Goal: Check status: Check status

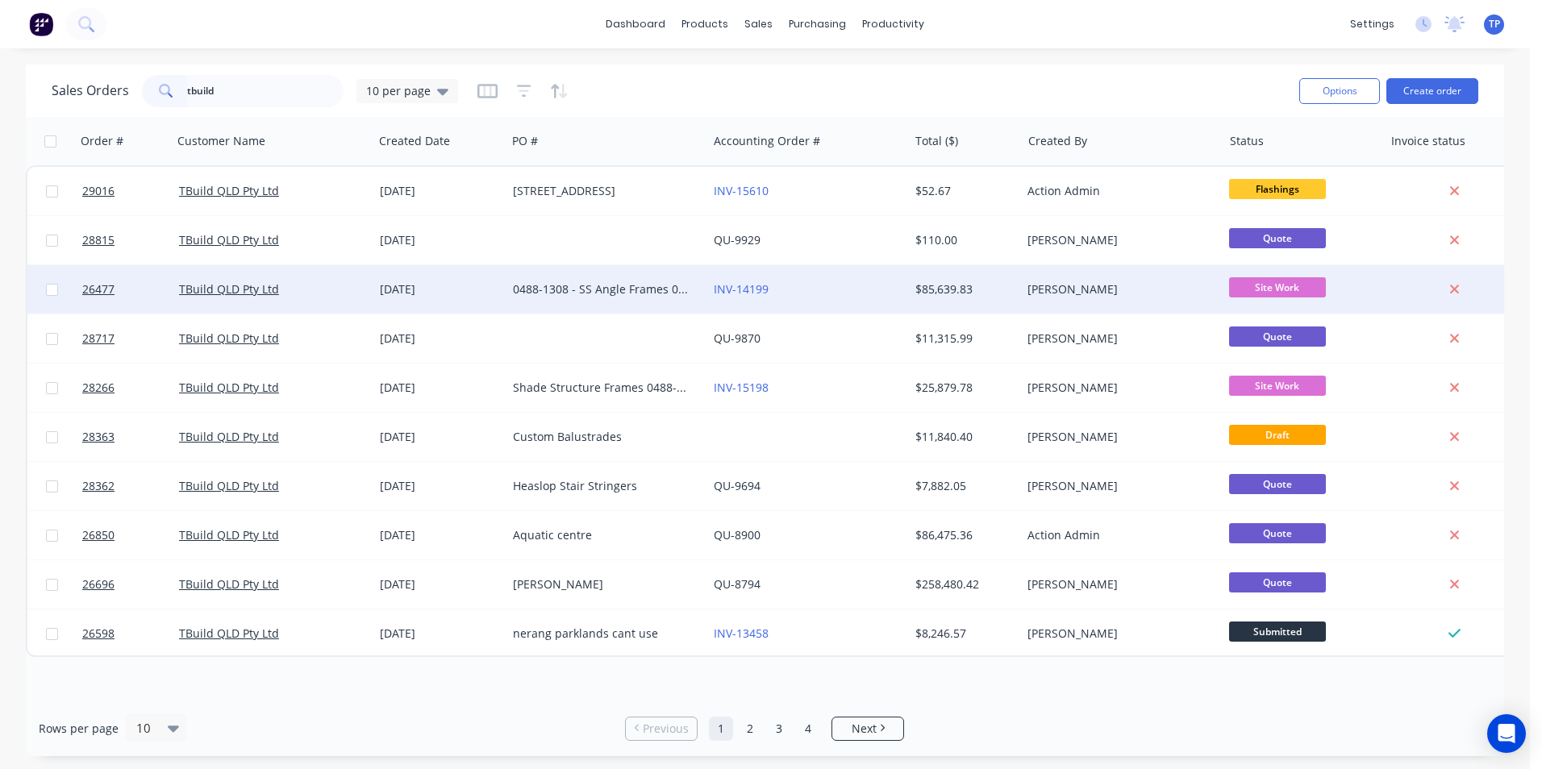
type input "tbuild"
click at [819, 292] on div "INV-14199" at bounding box center [803, 289] width 179 height 16
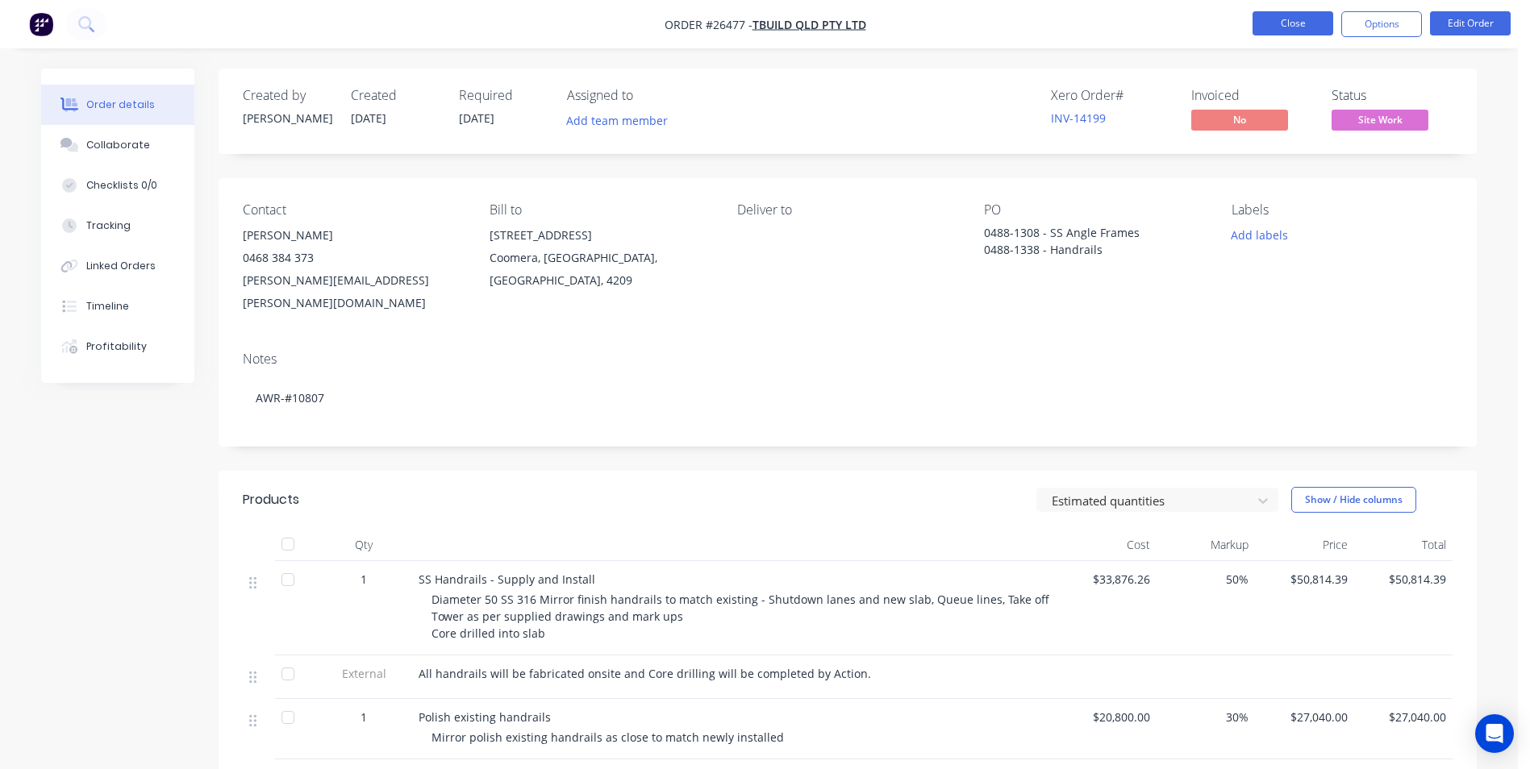
click at [1281, 25] on button "Close" at bounding box center [1292, 23] width 81 height 24
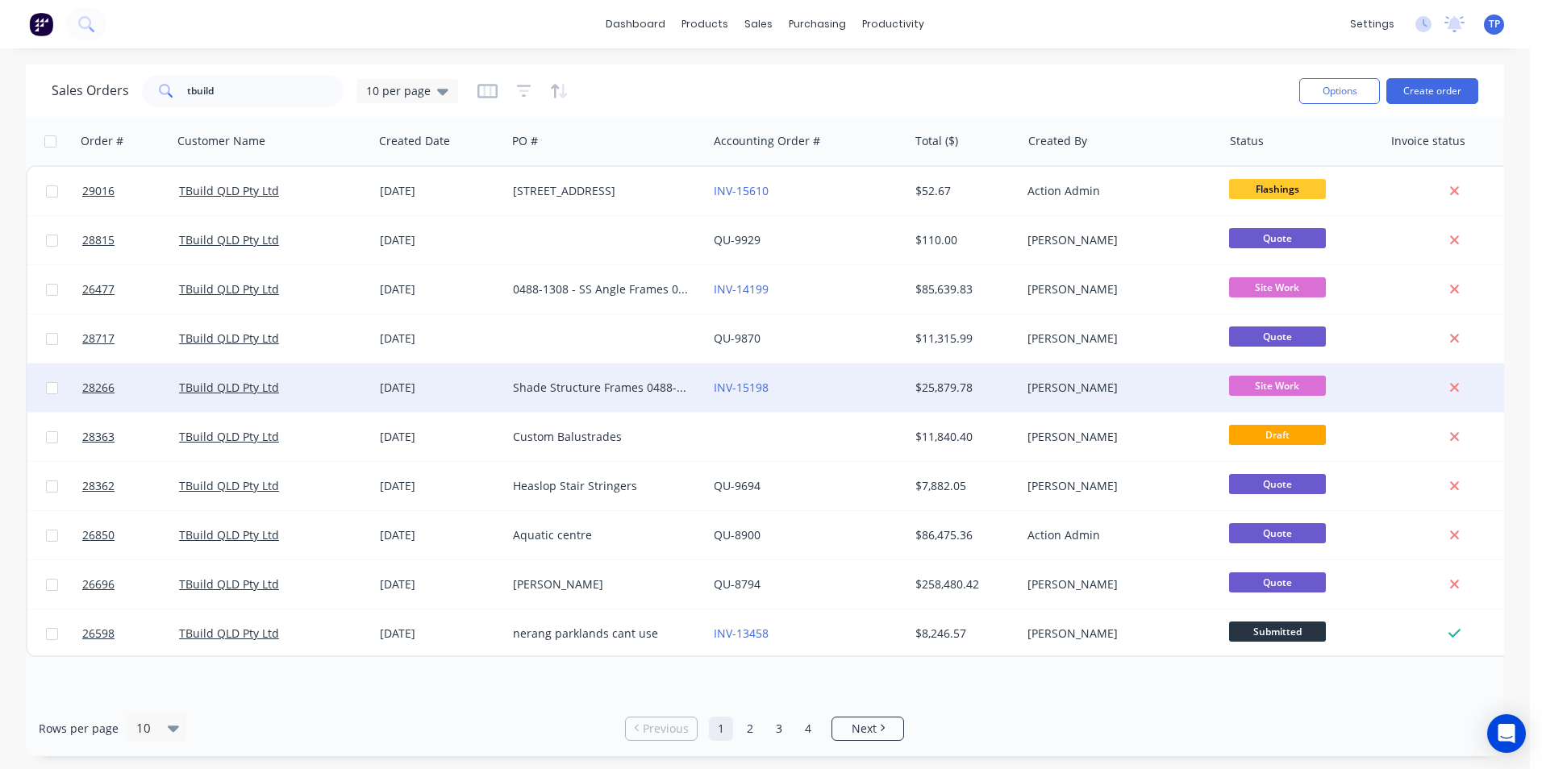
click at [853, 396] on div "INV-15198" at bounding box center [807, 388] width 201 height 48
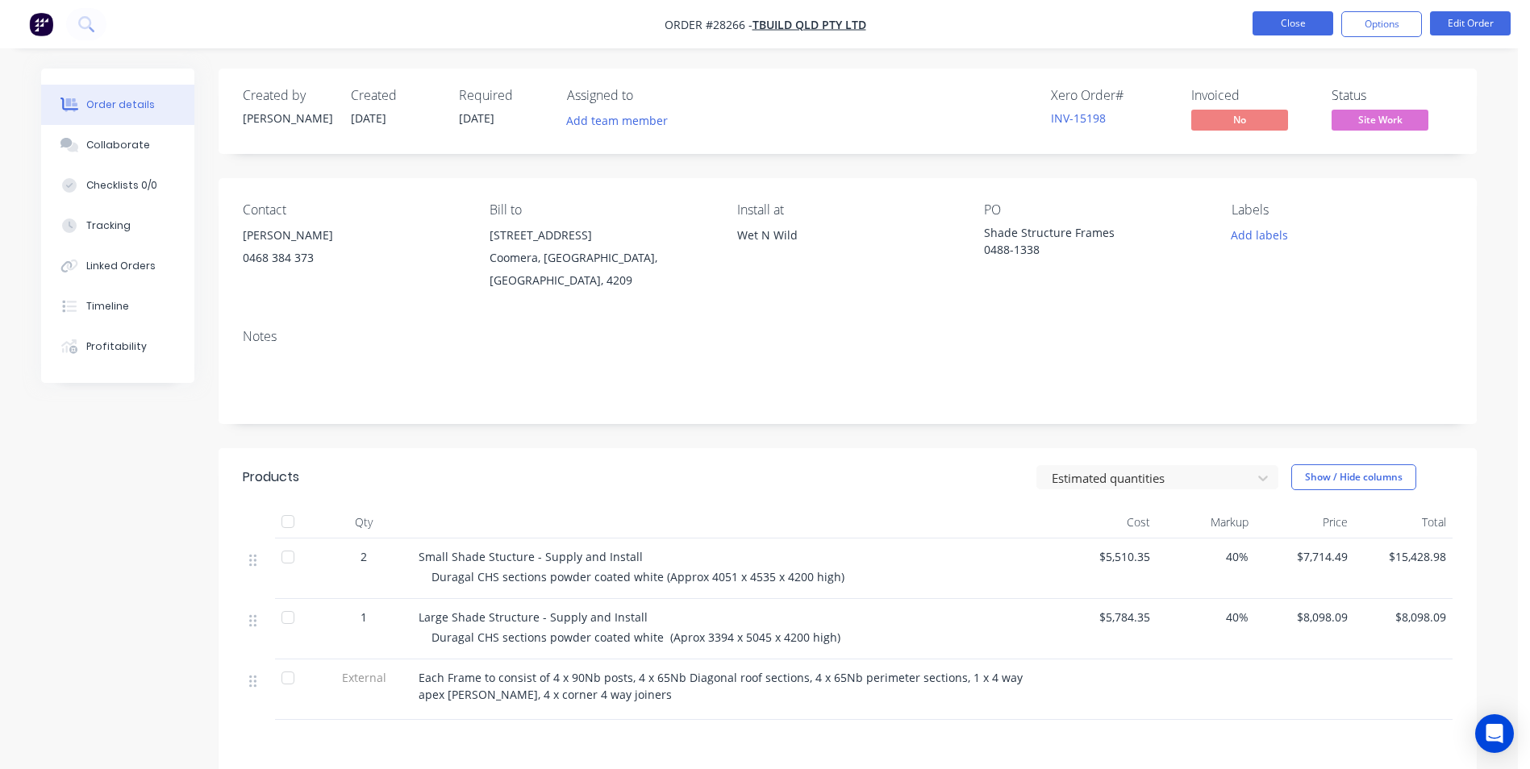
click at [1271, 27] on button "Close" at bounding box center [1292, 23] width 81 height 24
